Goal: Task Accomplishment & Management: Complete application form

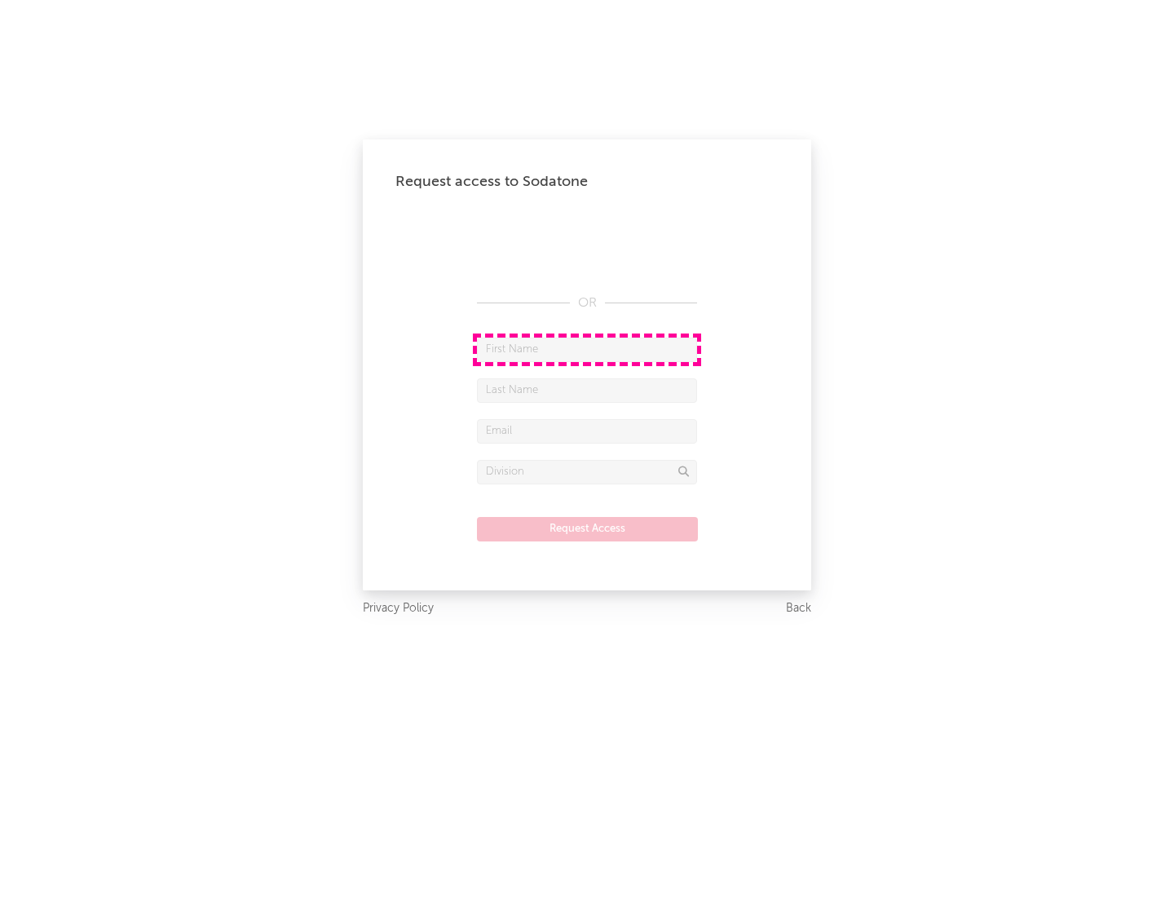
click at [587, 349] on input "text" at bounding box center [587, 350] width 220 height 24
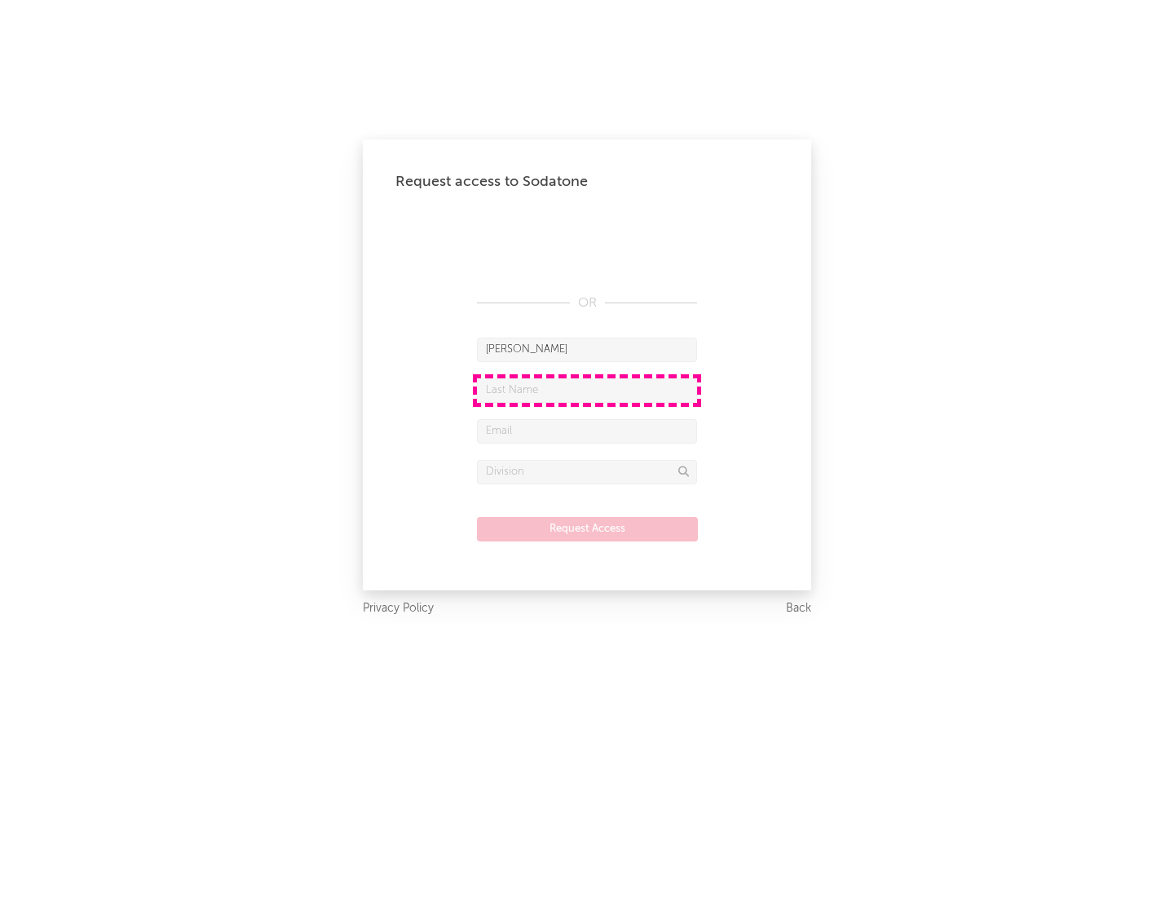
type input "[PERSON_NAME]"
click at [587, 390] on input "text" at bounding box center [587, 390] width 220 height 24
type input "[PERSON_NAME]"
click at [587, 430] on input "text" at bounding box center [587, 431] width 220 height 24
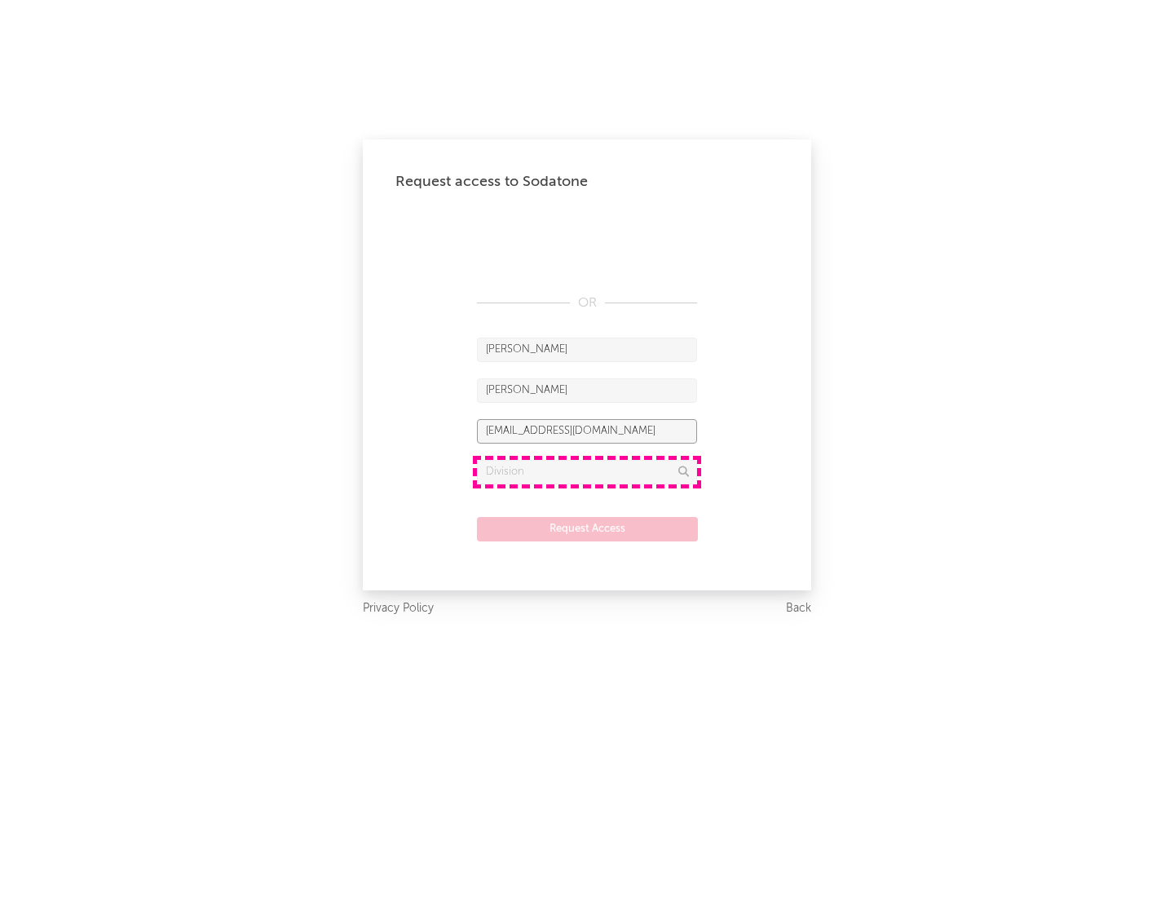
type input "[EMAIL_ADDRESS][DOMAIN_NAME]"
click at [587, 471] on input "text" at bounding box center [587, 472] width 220 height 24
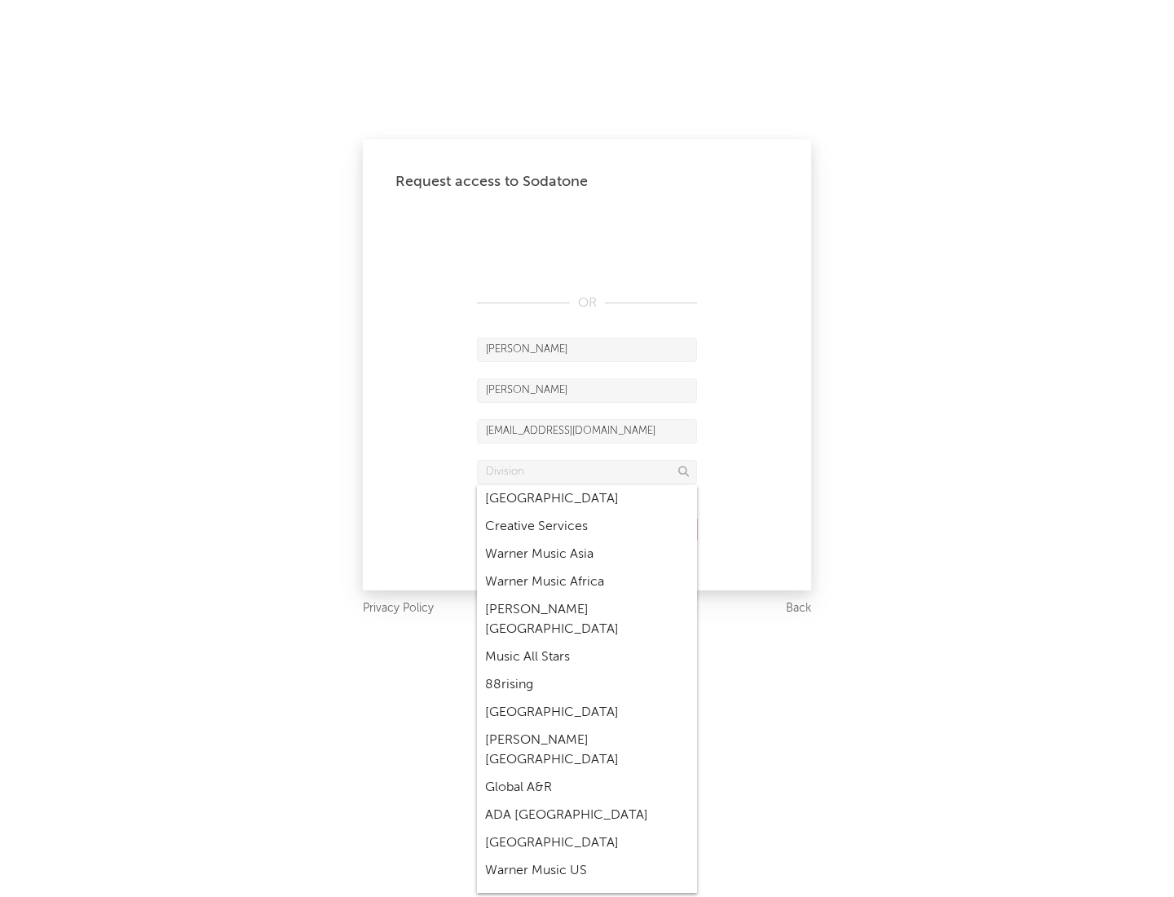
click at [587, 643] on div "Music All Stars" at bounding box center [587, 657] width 220 height 28
type input "Music All Stars"
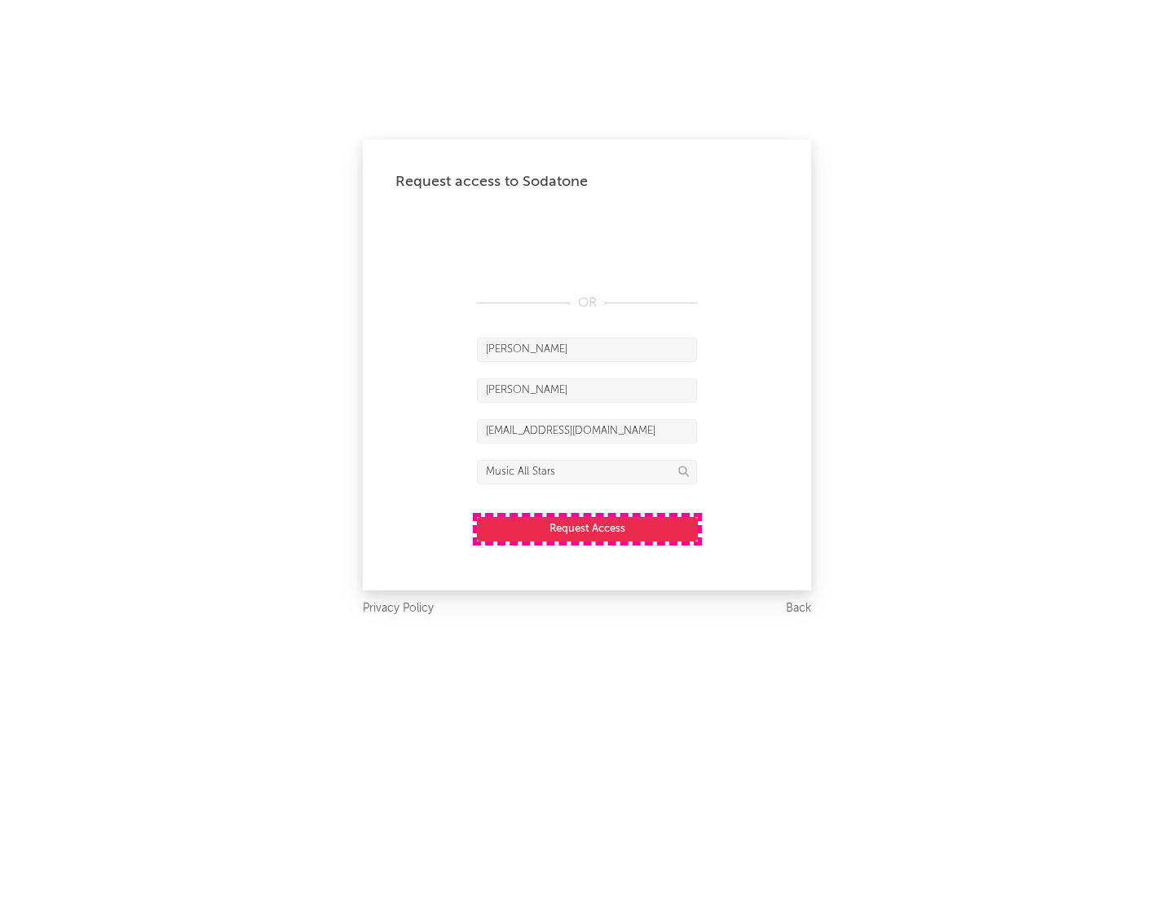
click at [587, 528] on button "Request Access" at bounding box center [587, 529] width 221 height 24
